Goal: Use online tool/utility: Utilize a website feature to perform a specific function

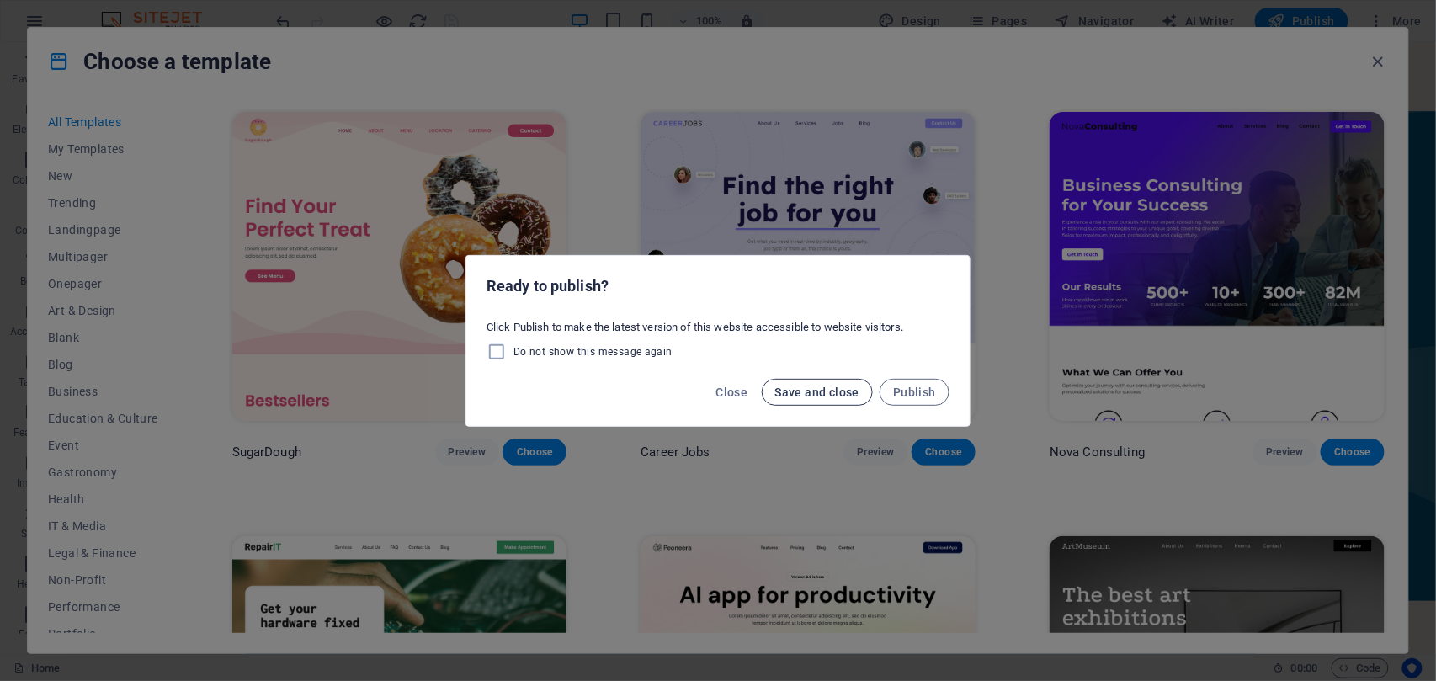
scroll to position [337, 0]
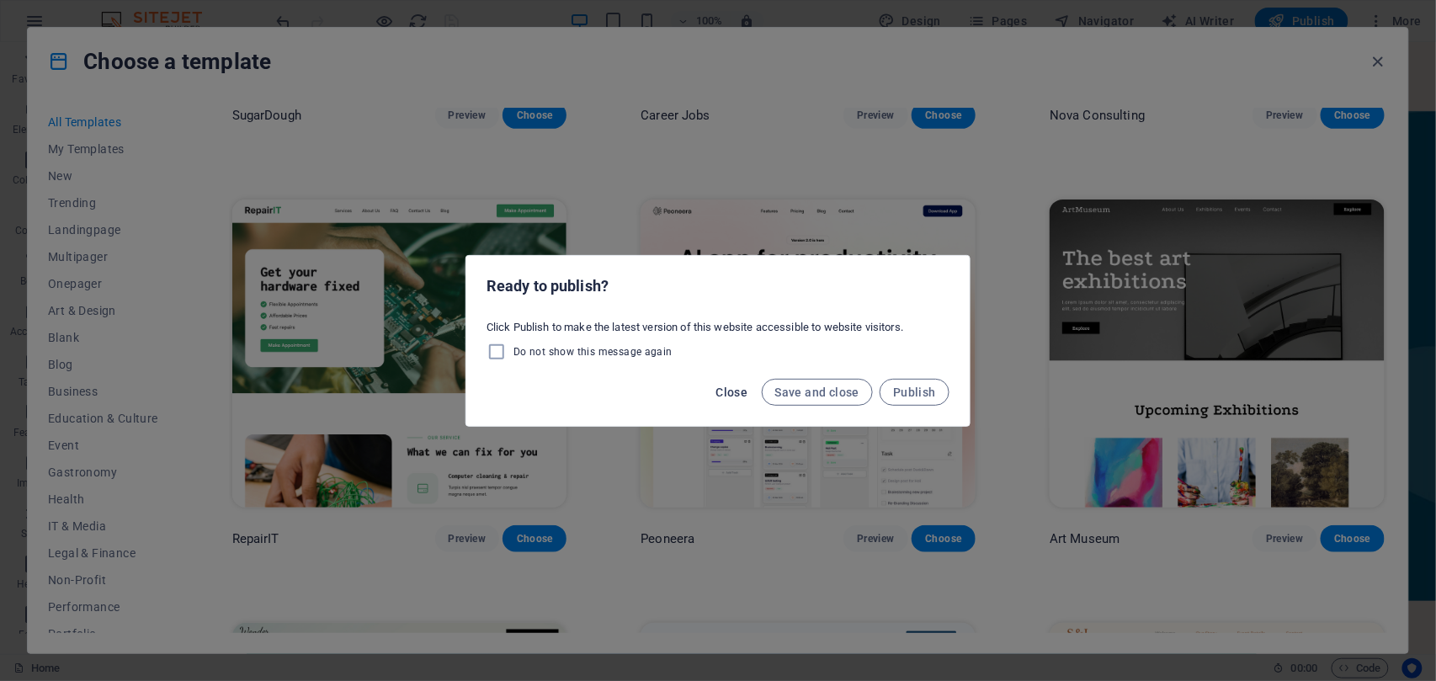
click at [737, 395] on span "Close" at bounding box center [732, 391] width 32 height 13
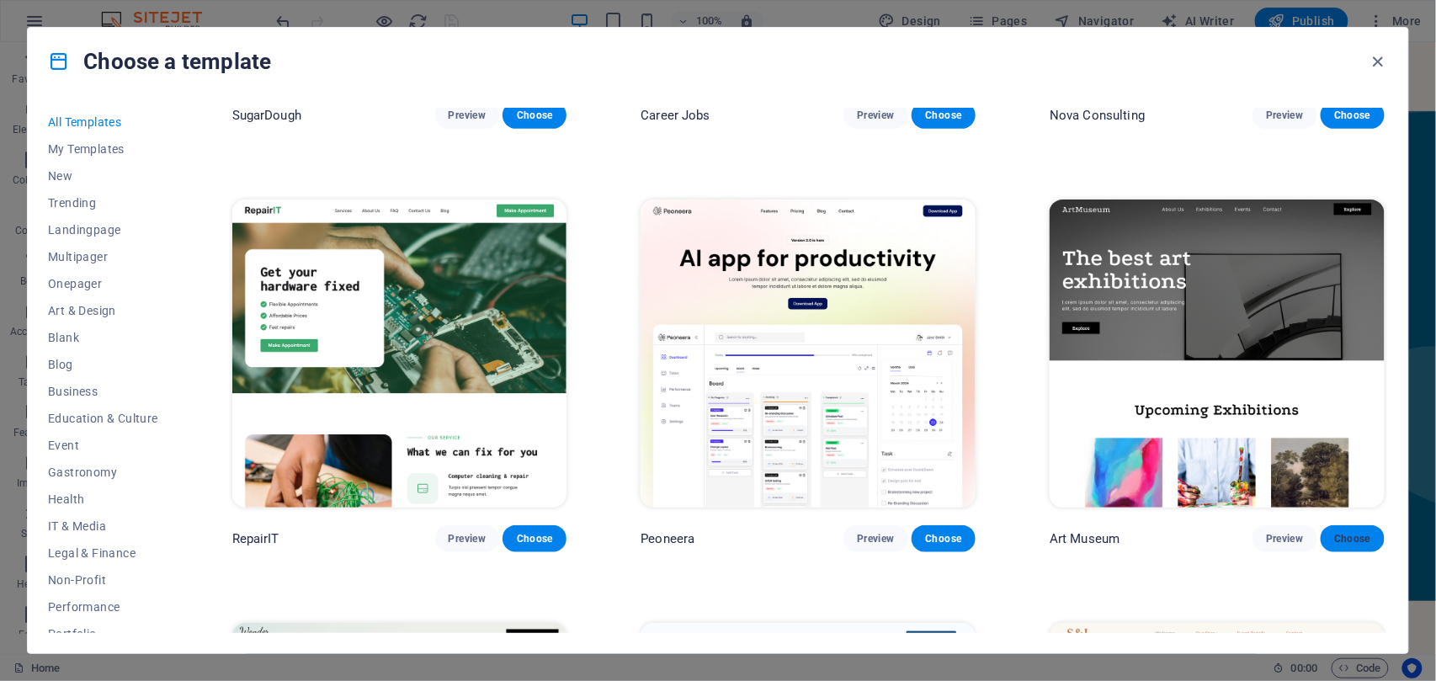
click at [1346, 540] on span "Choose" at bounding box center [1352, 538] width 37 height 13
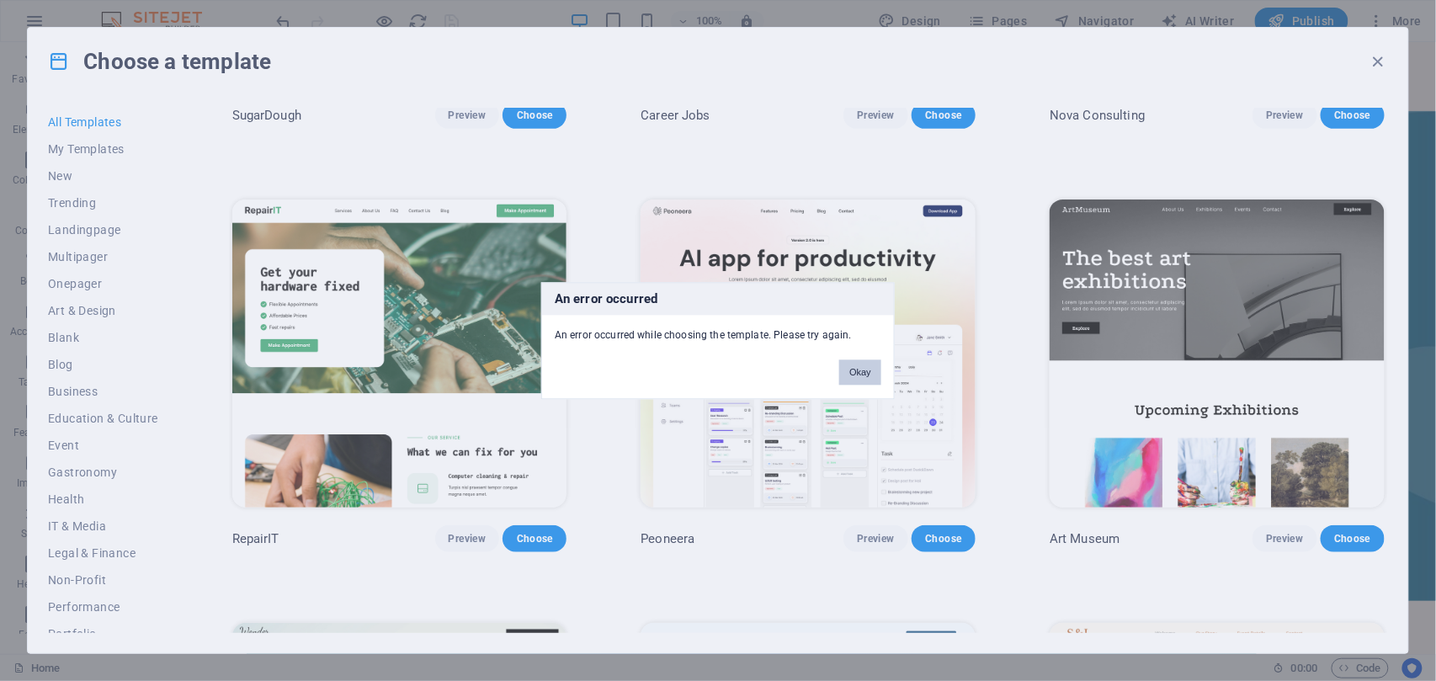
click at [860, 377] on button "Okay" at bounding box center [860, 371] width 42 height 25
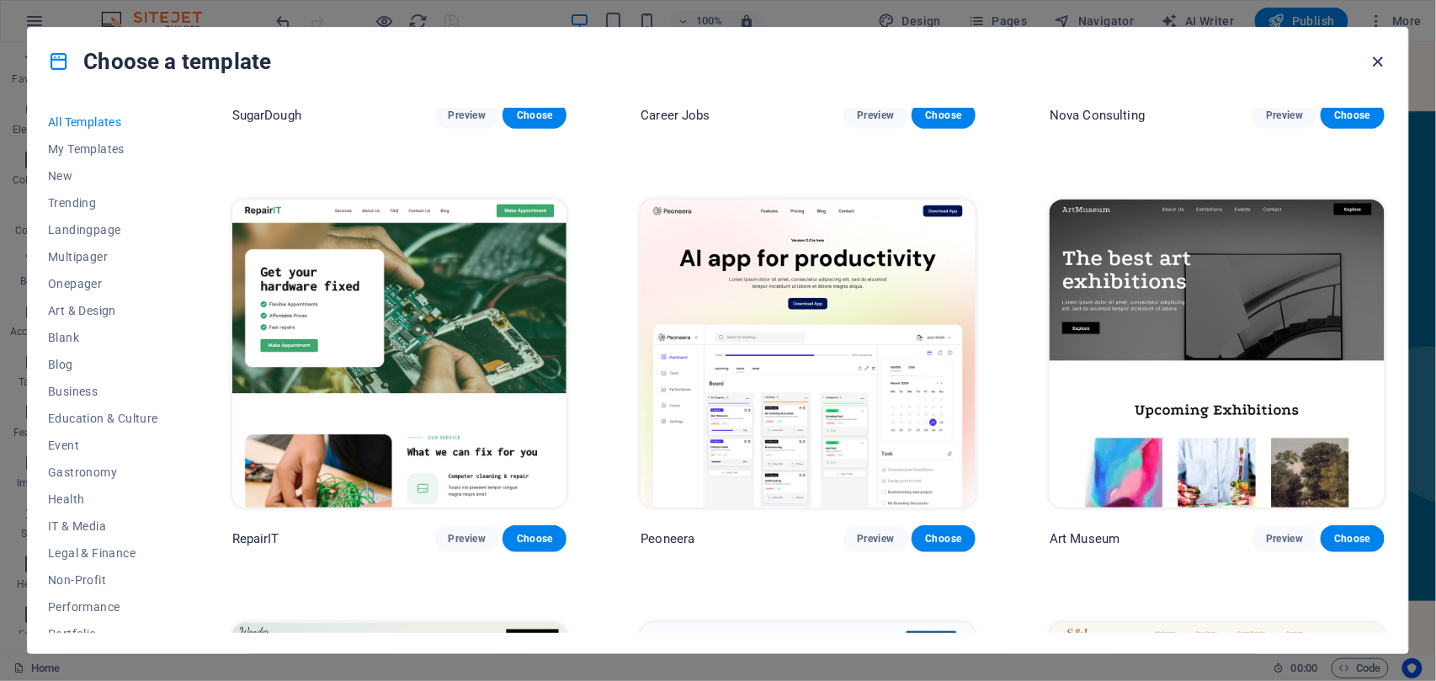
click at [1380, 59] on icon "button" at bounding box center [1377, 61] width 19 height 19
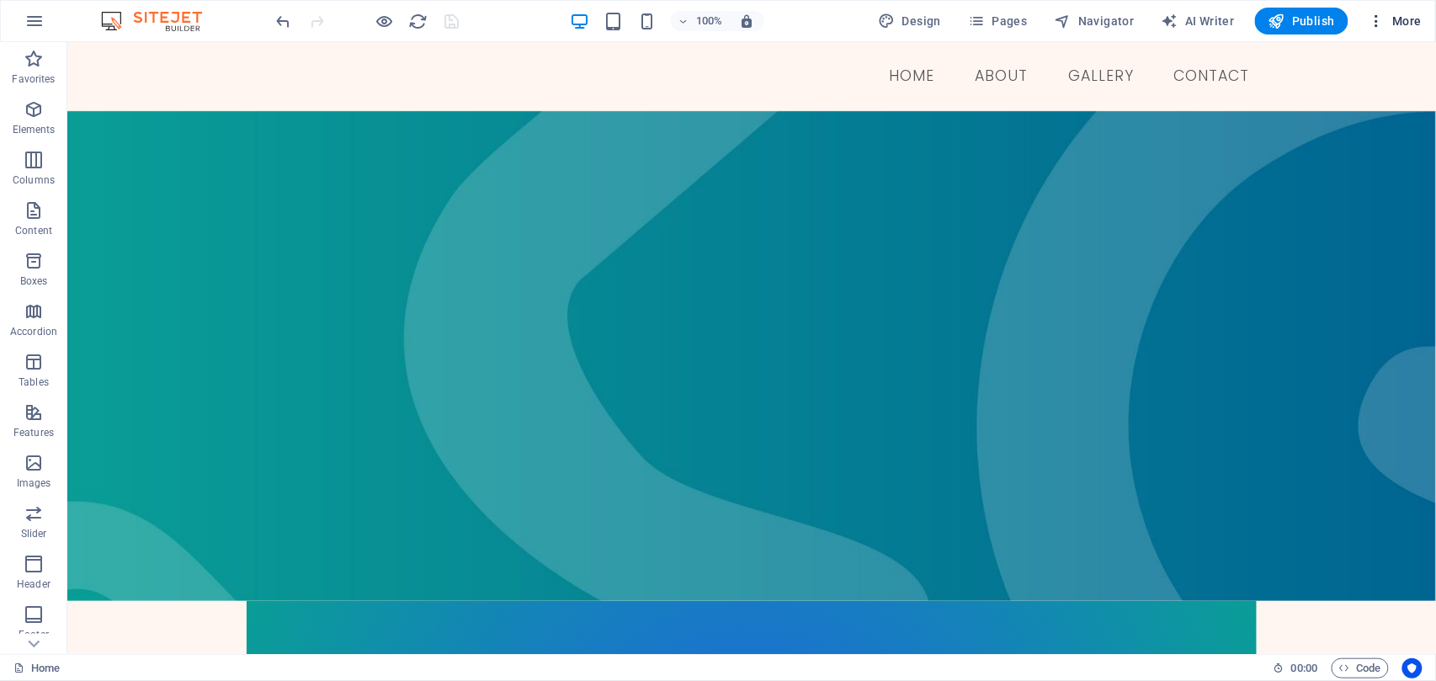
click at [1381, 27] on icon "button" at bounding box center [1376, 21] width 17 height 17
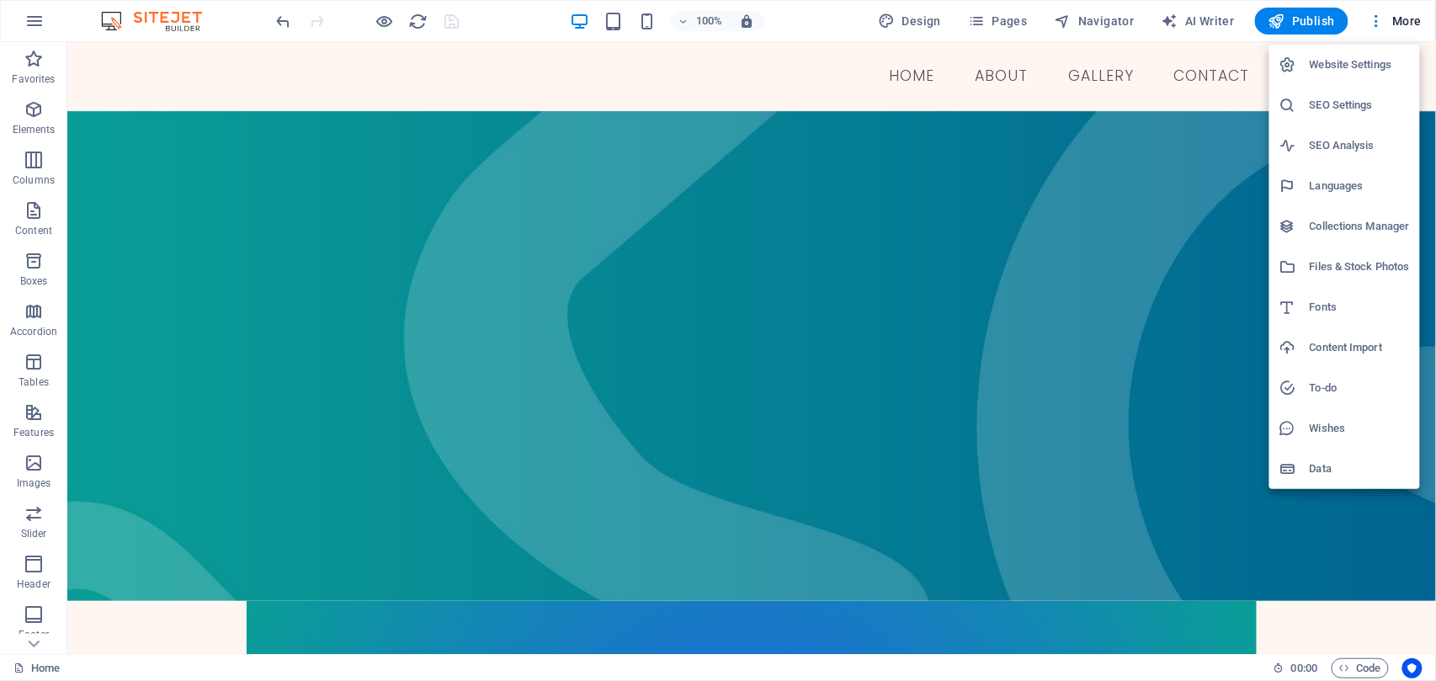
click at [930, 24] on div at bounding box center [718, 340] width 1436 height 681
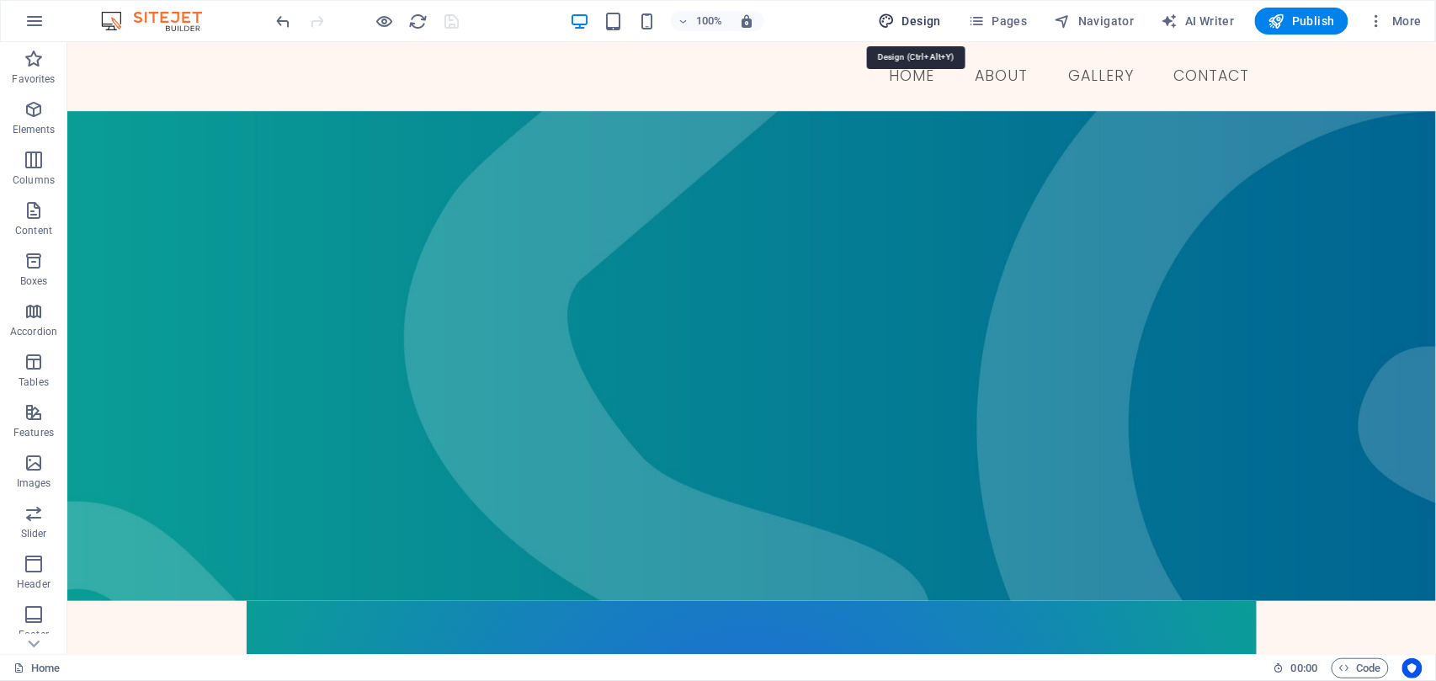
click at [927, 22] on span "Design" at bounding box center [909, 21] width 63 height 17
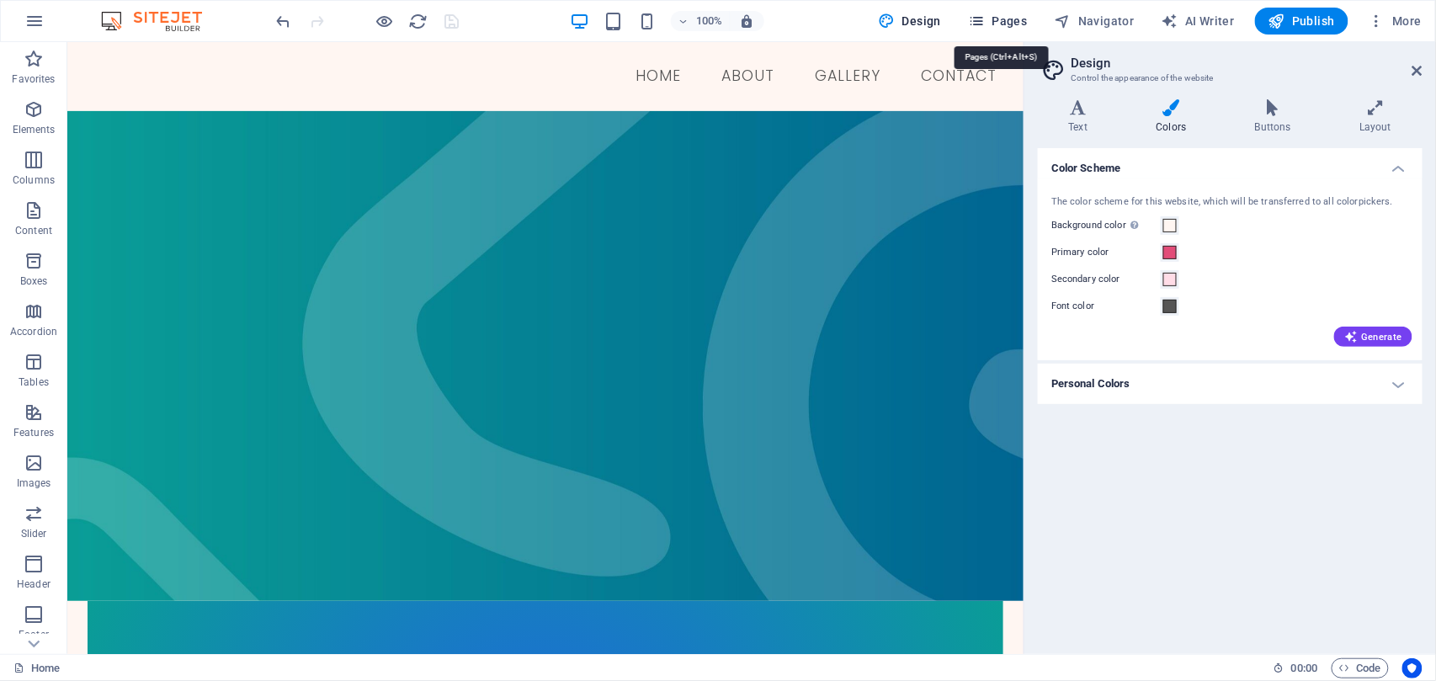
click at [985, 22] on icon "button" at bounding box center [976, 21] width 17 height 17
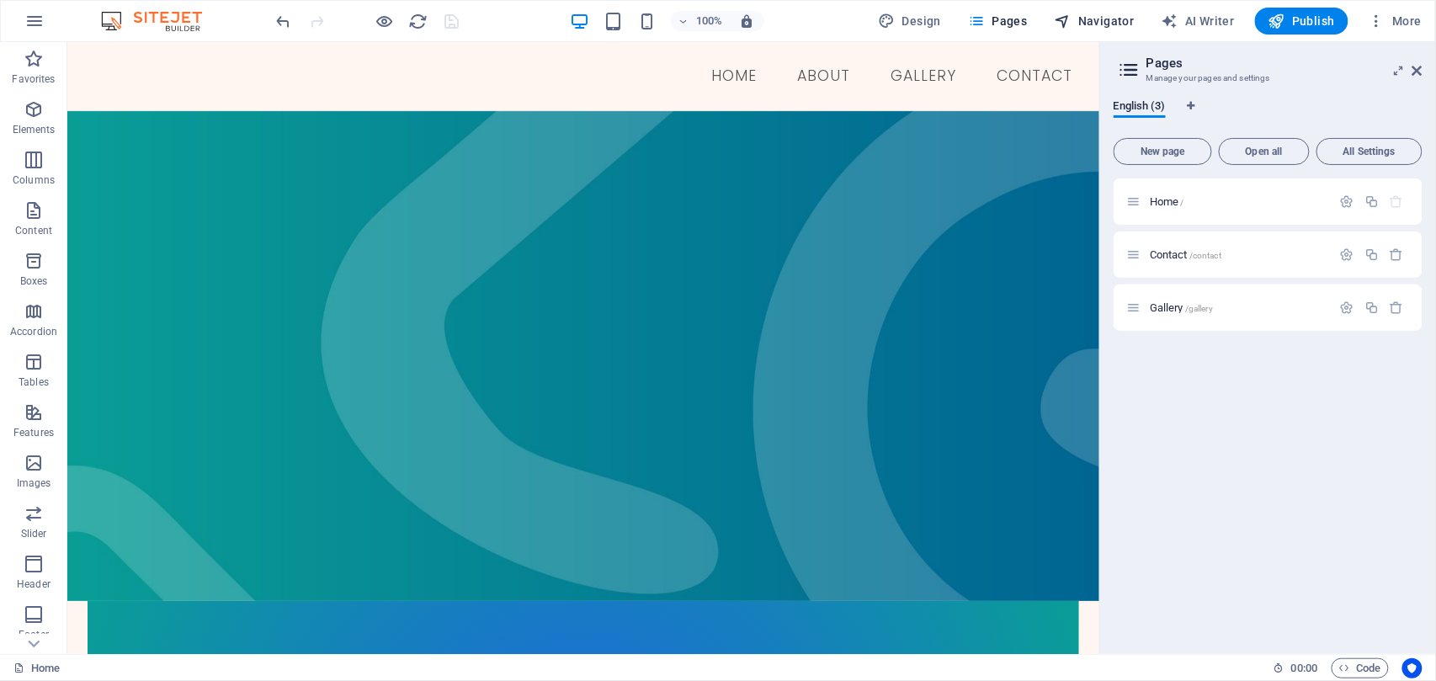
click at [1081, 15] on span "Navigator" at bounding box center [1094, 21] width 80 height 17
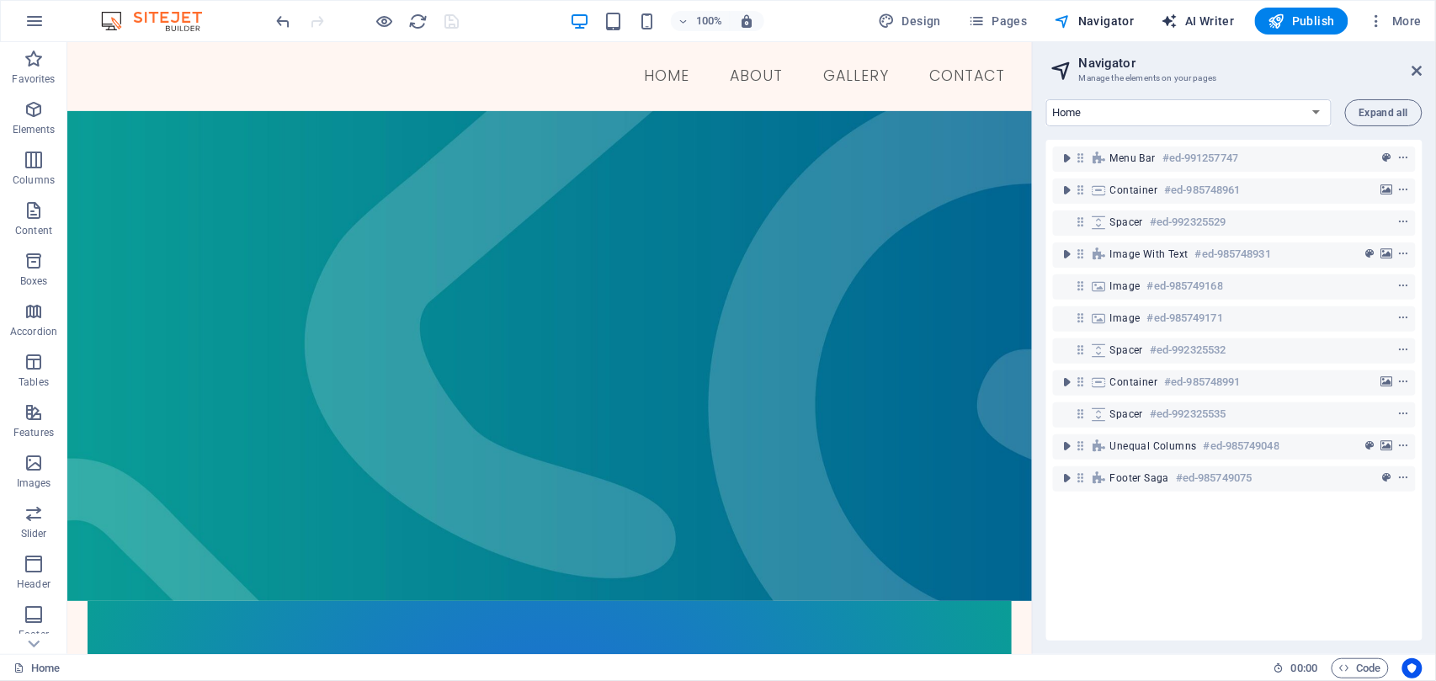
click at [1209, 15] on span "AI Writer" at bounding box center [1197, 21] width 73 height 17
select select "English"
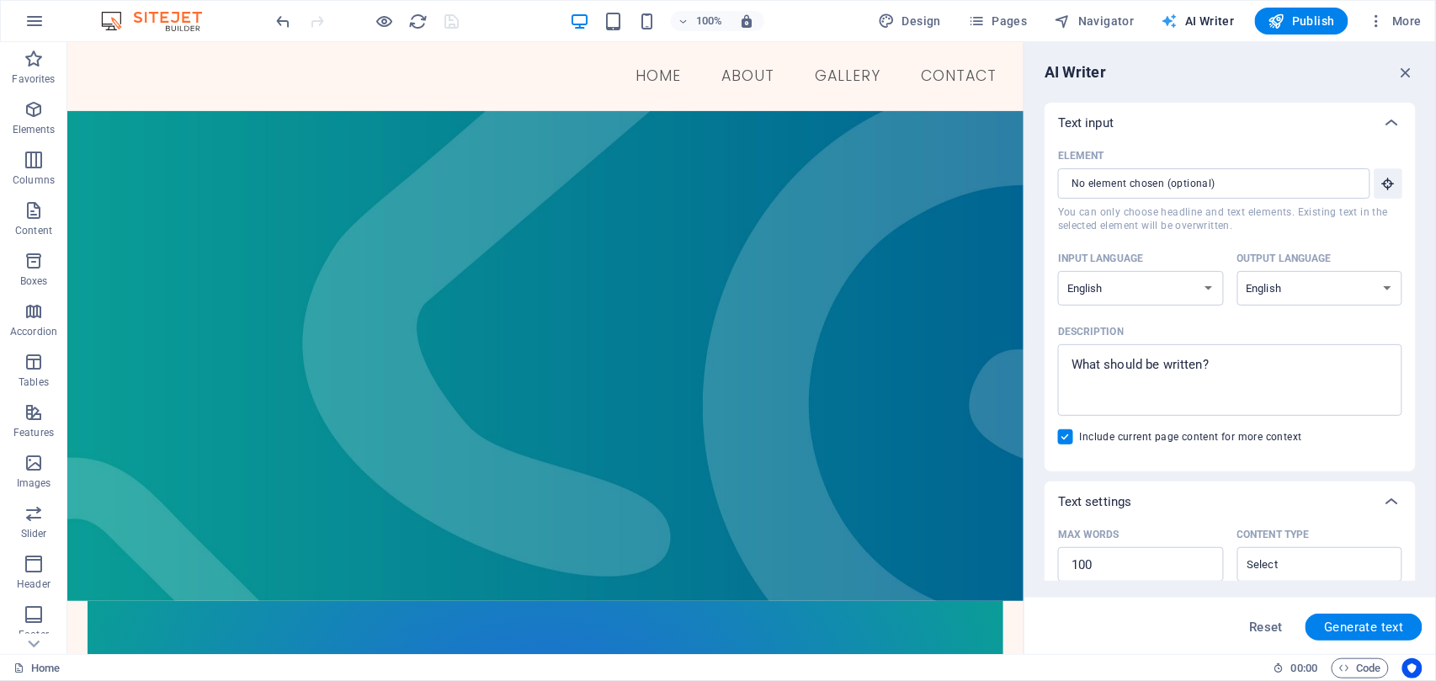
scroll to position [0, 0]
click at [1398, 20] on span "More" at bounding box center [1394, 21] width 53 height 17
